Goal: Task Accomplishment & Management: Manage account settings

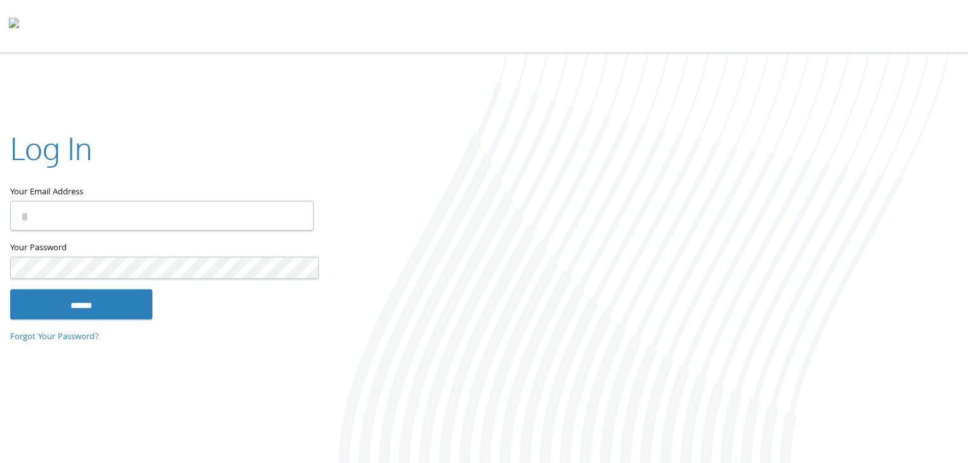
click at [256, 212] on input "Your Email Address" at bounding box center [162, 216] width 304 height 30
click at [900, 106] on div at bounding box center [645, 259] width 645 height 412
click at [880, 53] on div at bounding box center [645, 259] width 645 height 412
